Goal: Information Seeking & Learning: Check status

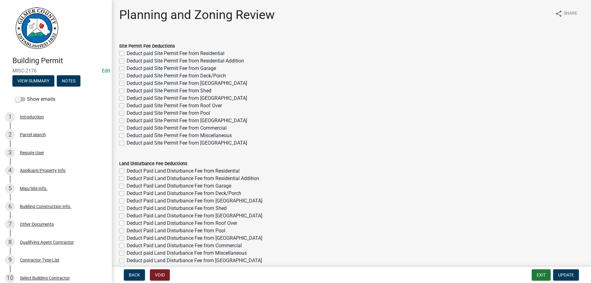
select select "d8142ddf-27f7-42b0-ba1e-04fee764576f"
select select "b44f7338-8171-40f4-83dd-b8ba3065c966"
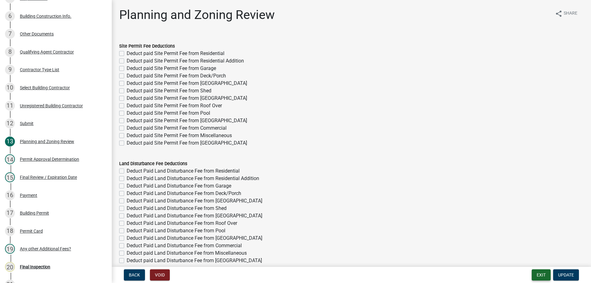
scroll to position [1608, 0]
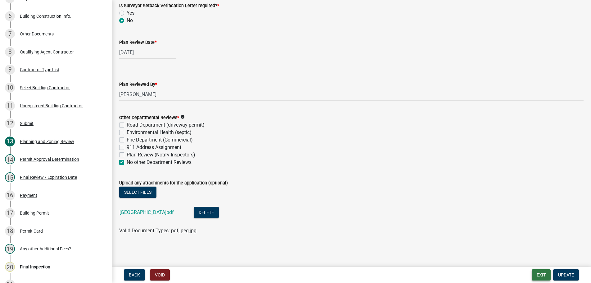
click at [543, 275] on button "Exit" at bounding box center [541, 274] width 19 height 11
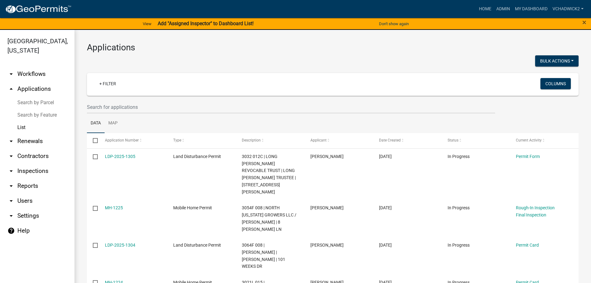
click at [29, 141] on link "arrow_drop_down Renewals" at bounding box center [37, 141] width 75 height 15
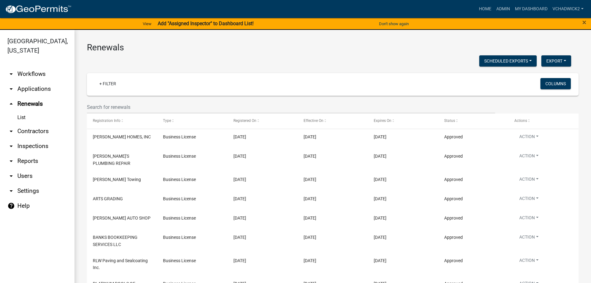
click at [21, 115] on link "List" at bounding box center [37, 117] width 75 height 12
click at [118, 103] on input "text" at bounding box center [291, 107] width 408 height 13
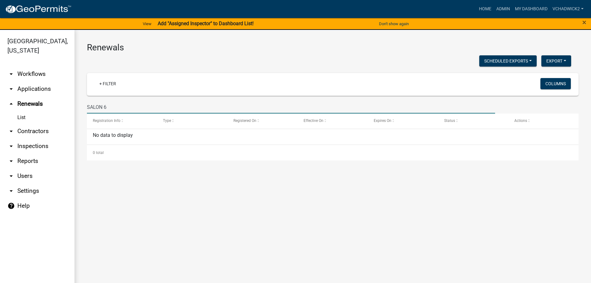
type input "SALON 6"
click at [19, 115] on link "List" at bounding box center [37, 117] width 75 height 12
click at [19, 116] on link "List" at bounding box center [37, 117] width 75 height 12
click at [118, 107] on input "SALON 6" at bounding box center [291, 107] width 408 height 13
click at [134, 134] on div "No data to display" at bounding box center [333, 137] width 492 height 16
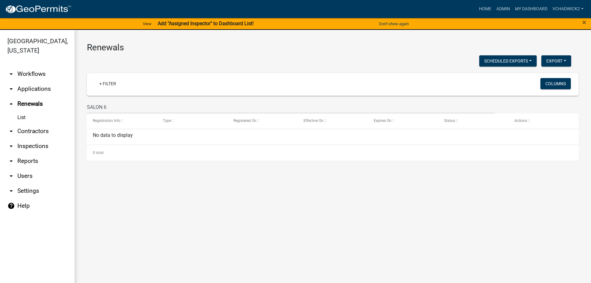
click at [131, 134] on div "No data to display" at bounding box center [333, 137] width 492 height 16
